Goal: Task Accomplishment & Management: Use online tool/utility

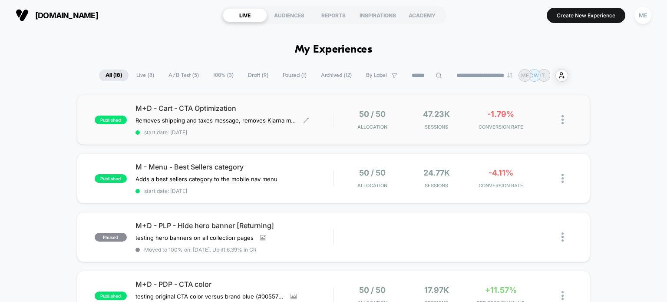
click at [187, 108] on span "M+D - Cart - CTA Optimization" at bounding box center [234, 108] width 198 height 9
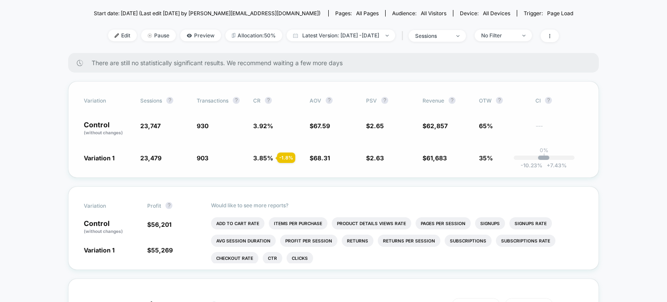
scroll to position [58, 0]
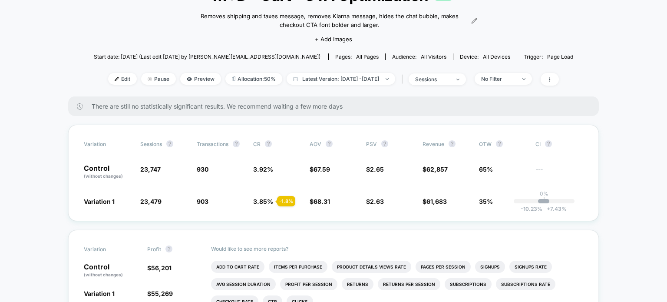
scroll to position [0, 0]
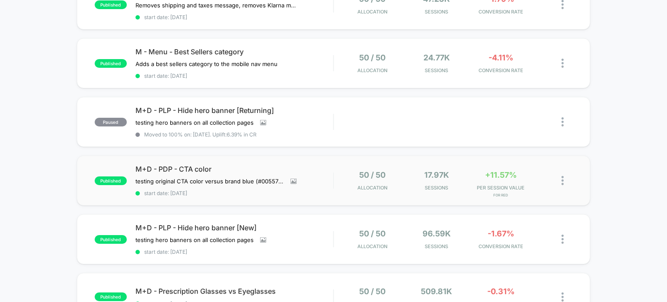
scroll to position [145, 0]
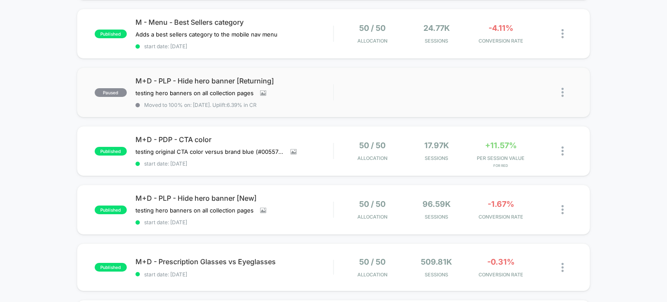
click at [561, 91] on img at bounding box center [562, 92] width 2 height 9
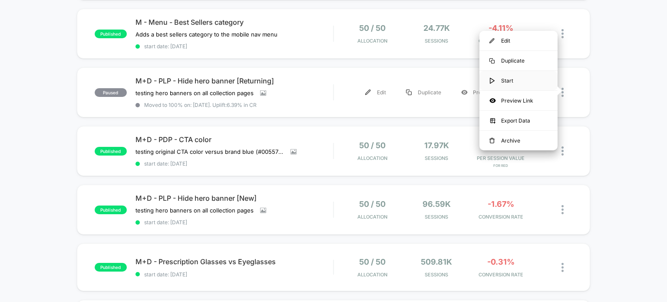
click at [506, 82] on div "Start" at bounding box center [518, 81] width 78 height 20
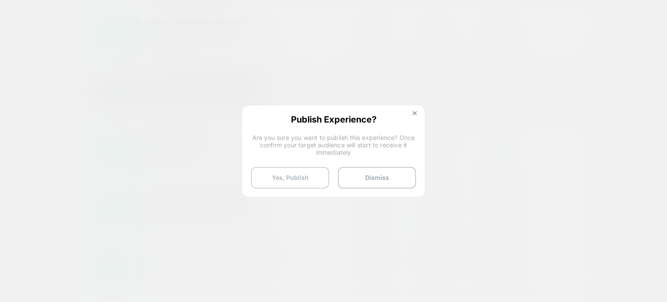
click at [275, 174] on button "Yes, Publish" at bounding box center [290, 178] width 78 height 22
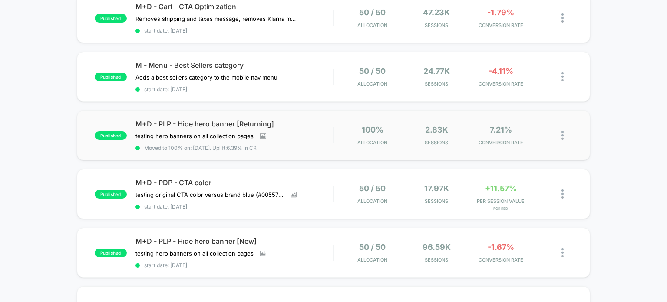
scroll to position [115, 0]
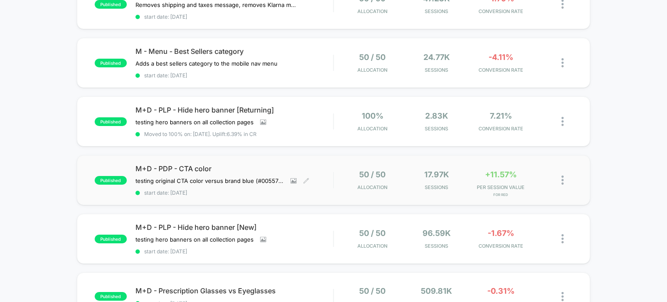
click at [192, 165] on span "M+D - PDP - CTA color" at bounding box center [234, 168] width 198 height 9
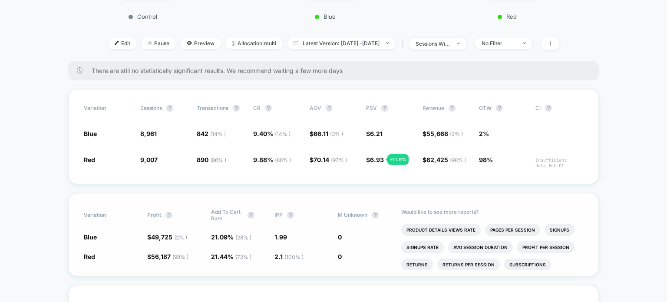
scroll to position [289, 0]
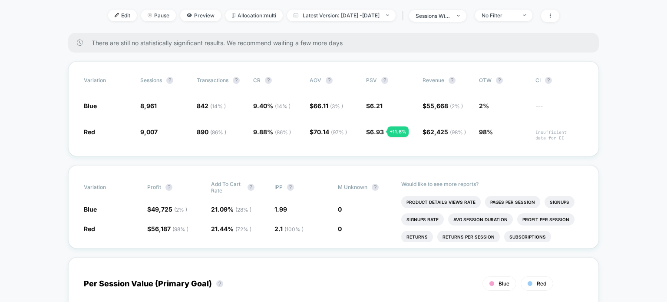
drag, startPoint x: 21, startPoint y: 57, endPoint x: 31, endPoint y: 55, distance: 10.6
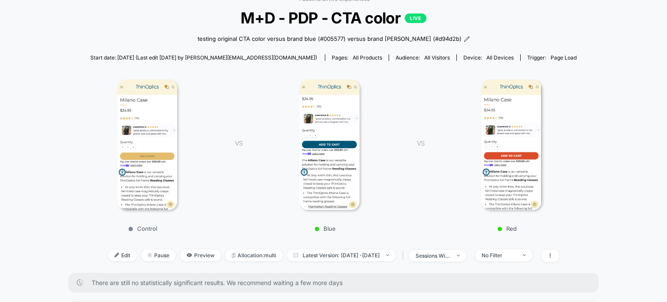
scroll to position [0, 0]
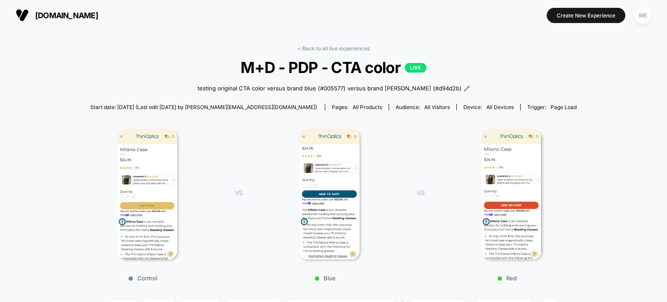
click at [341, 53] on div "< Back to all live experiences M+D - PDP - CTA color LIVE testing original CTA …" at bounding box center [333, 183] width 522 height 277
click at [339, 48] on link "< Back to all live experiences" at bounding box center [333, 48] width 72 height 7
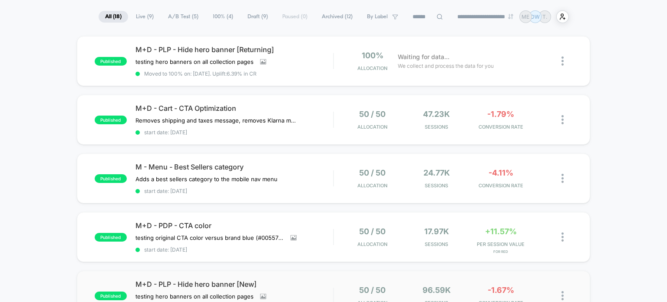
scroll to position [58, 0]
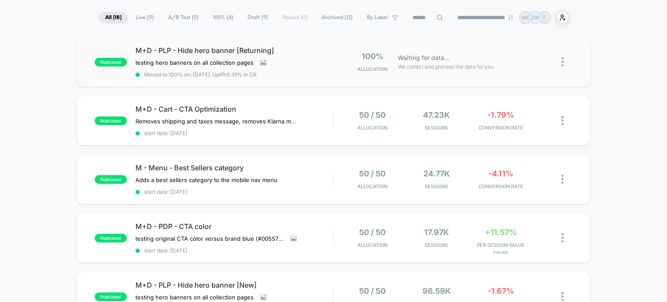
click at [561, 62] on img at bounding box center [562, 61] width 2 height 9
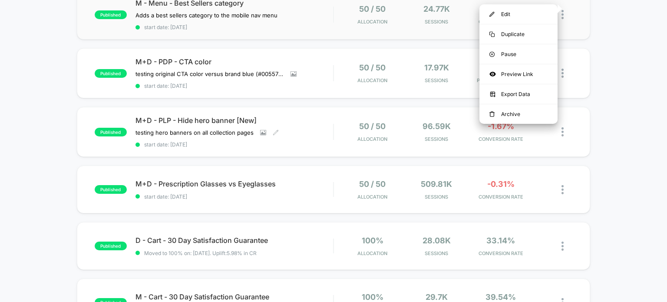
scroll to position [231, 0]
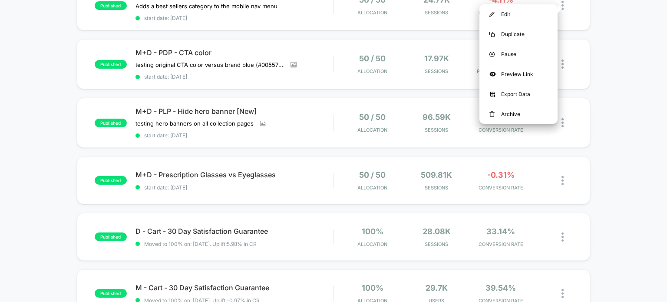
drag, startPoint x: 622, startPoint y: 130, endPoint x: 612, endPoint y: 138, distance: 13.6
click at [622, 130] on div "published M+D - PLP - Hide hero banner [Returning] testing hero banners on all …" at bounding box center [333, 224] width 667 height 723
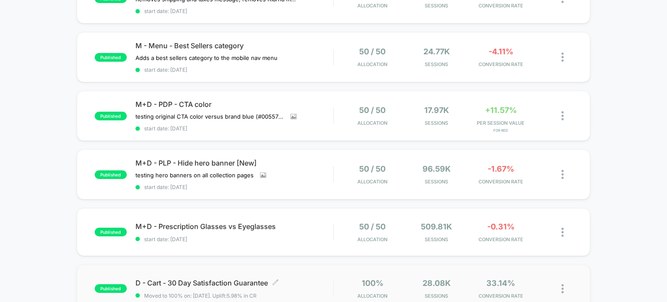
scroll to position [174, 0]
